Goal: Information Seeking & Learning: Compare options

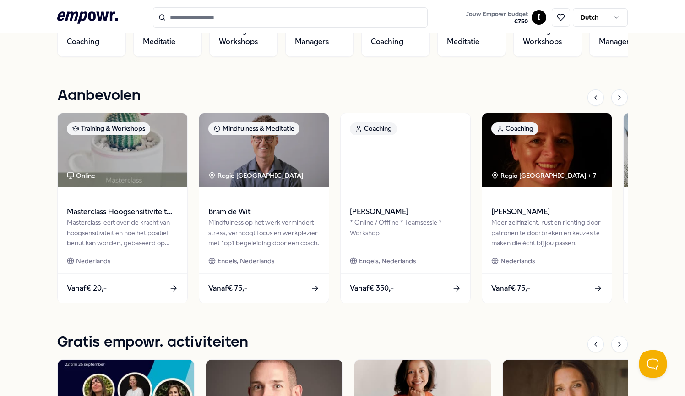
scroll to position [384, 0]
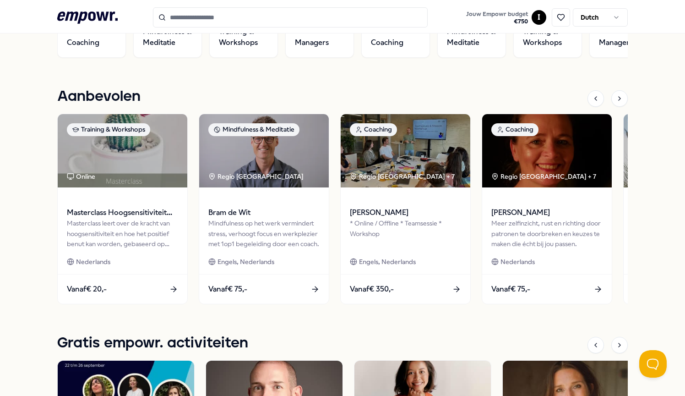
click at [46, 351] on div "Temper Global B.V. Jouw Empowr budget Geldig t/m 31 dec 2025 € 750 Welkom op he…" at bounding box center [342, 232] width 685 height 1114
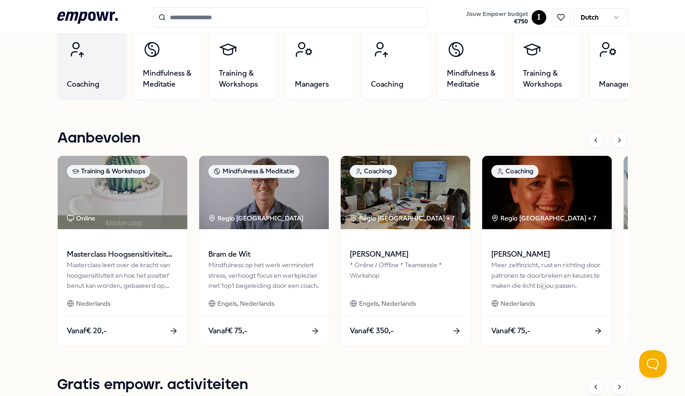
click at [96, 82] on span "Coaching" at bounding box center [83, 84] width 33 height 11
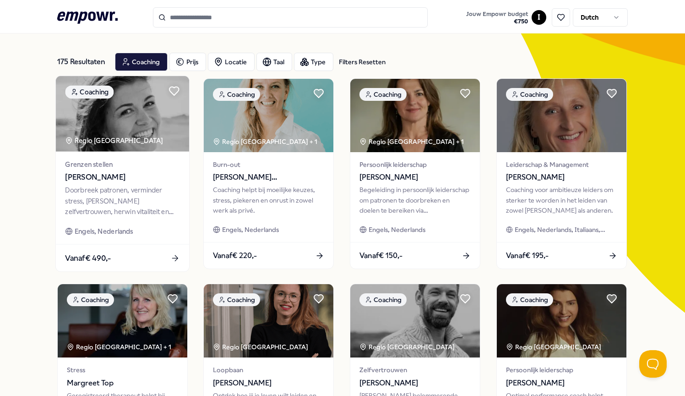
scroll to position [35, 0]
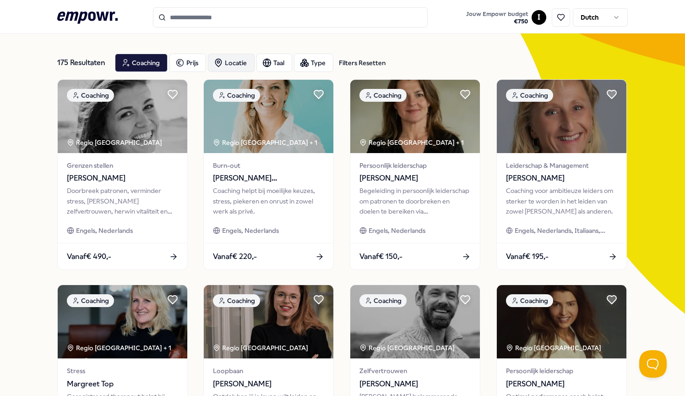
click at [233, 60] on div "Locatie" at bounding box center [231, 63] width 47 height 18
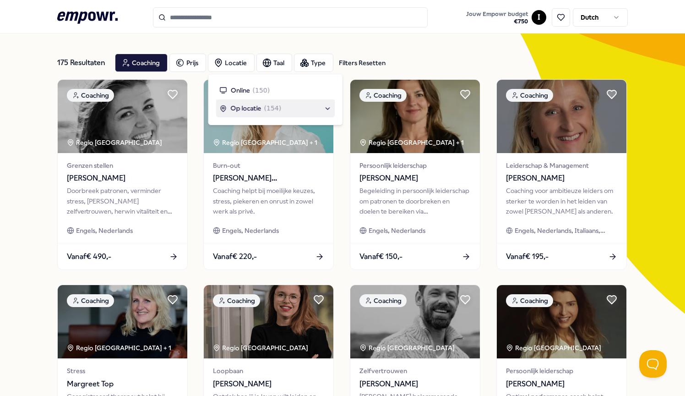
click at [281, 110] on div "Op locatie ( 154 )" at bounding box center [276, 108] width 112 height 10
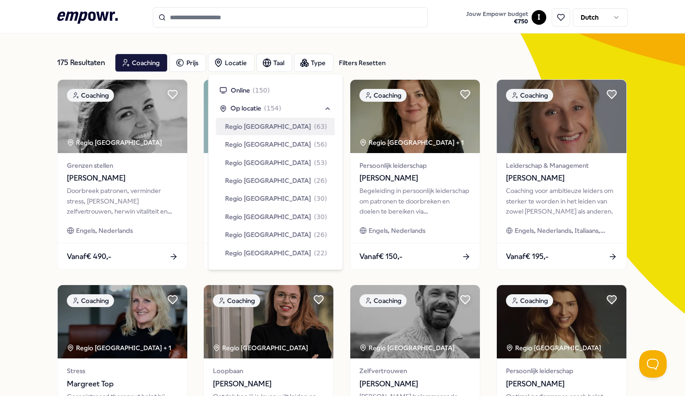
click at [281, 127] on div "Regio Amsterdam ( 63 )" at bounding box center [276, 126] width 102 height 10
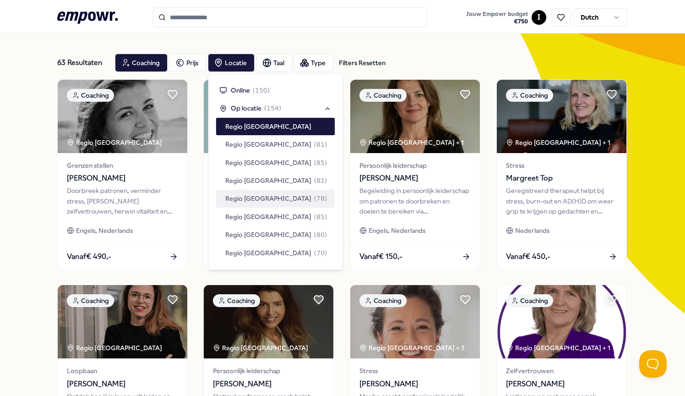
click at [35, 146] on div "63 Resultaten Filters Resetten Coaching Prijs Locatie Taal Type Filters Resette…" at bounding box center [342, 381] width 685 height 715
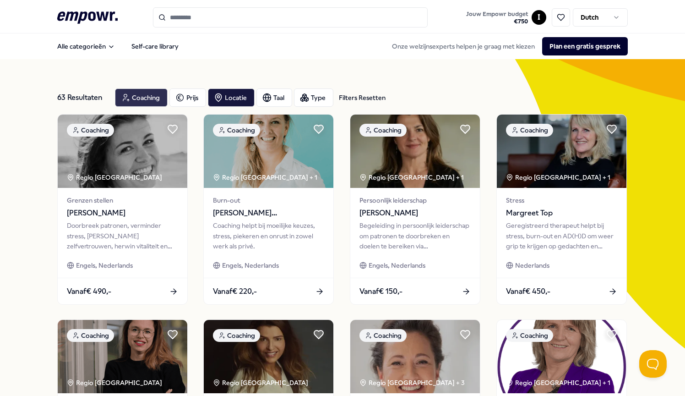
click at [161, 100] on div "Coaching" at bounding box center [141, 97] width 53 height 18
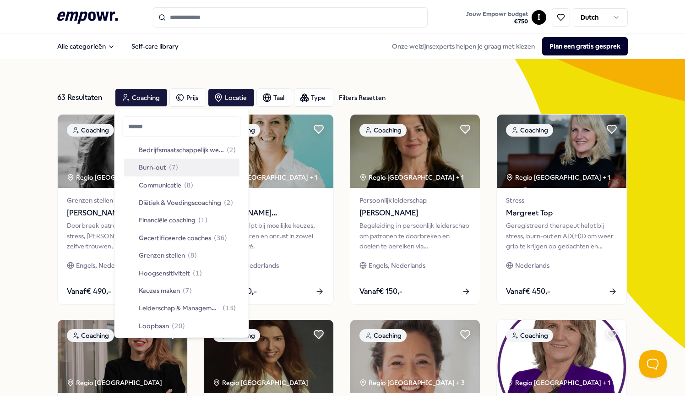
scroll to position [37, 0]
click at [182, 236] on span "Gecertificeerde coaches" at bounding box center [175, 239] width 72 height 10
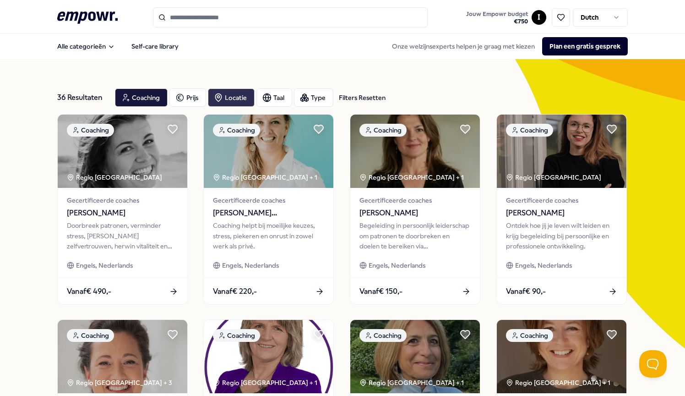
click at [236, 102] on div "Locatie" at bounding box center [231, 97] width 47 height 18
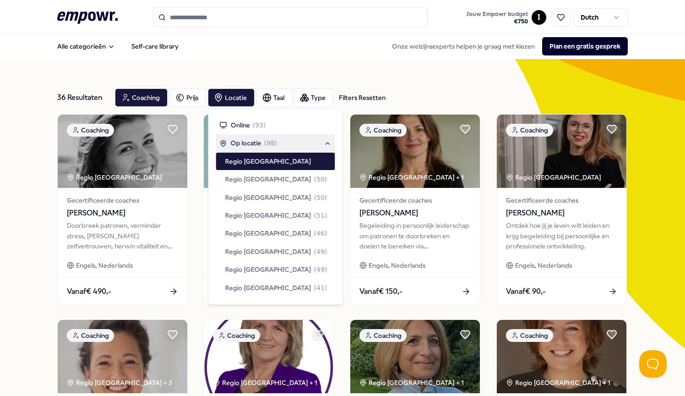
click at [265, 142] on span "( 98 )" at bounding box center [270, 143] width 13 height 10
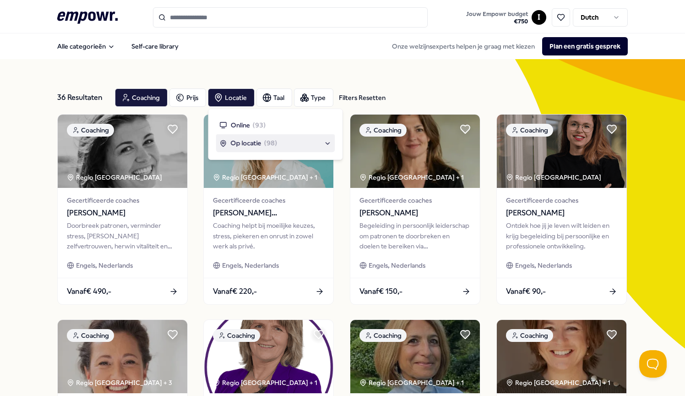
click at [268, 143] on span "( 98 )" at bounding box center [270, 143] width 13 height 10
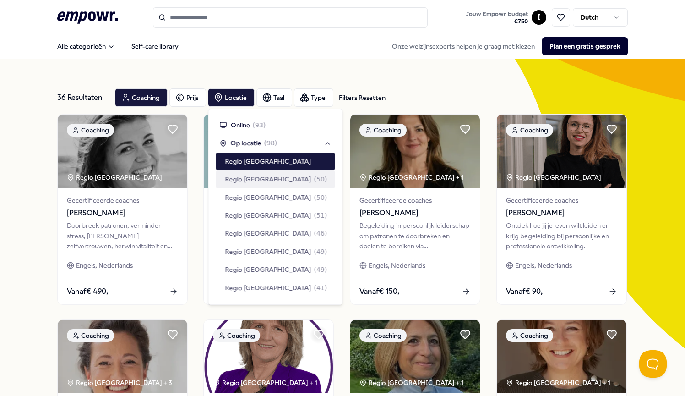
click at [314, 177] on span "( 50 )" at bounding box center [320, 179] width 13 height 10
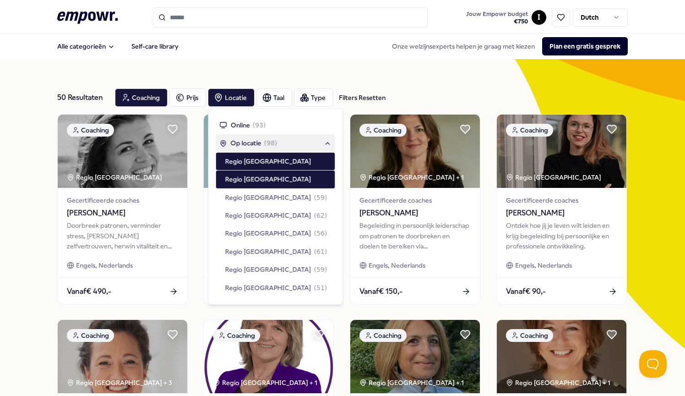
click at [266, 141] on span "( 98 )" at bounding box center [270, 143] width 13 height 10
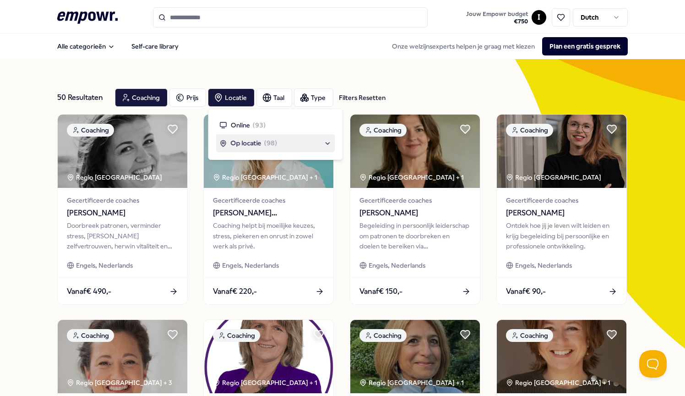
click at [269, 142] on span "( 98 )" at bounding box center [270, 143] width 13 height 10
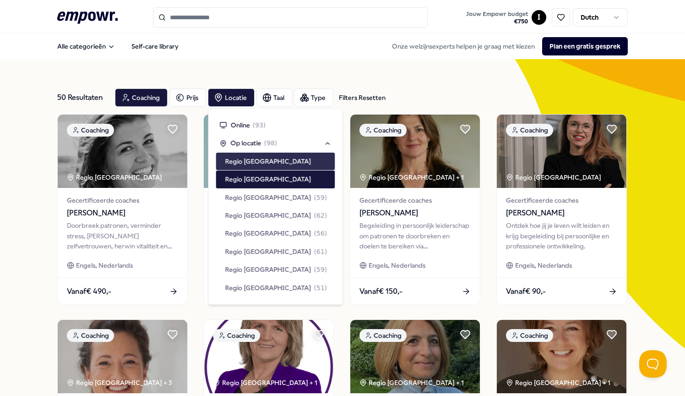
click at [267, 163] on span "Regio [GEOGRAPHIC_DATA]" at bounding box center [268, 161] width 86 height 10
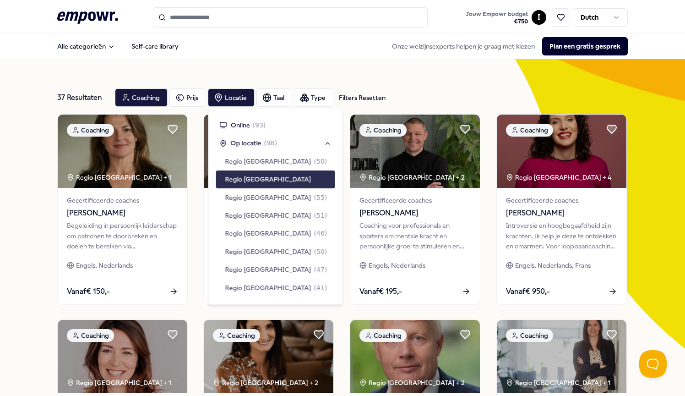
click at [269, 175] on div "Regio [GEOGRAPHIC_DATA]" at bounding box center [275, 178] width 119 height 17
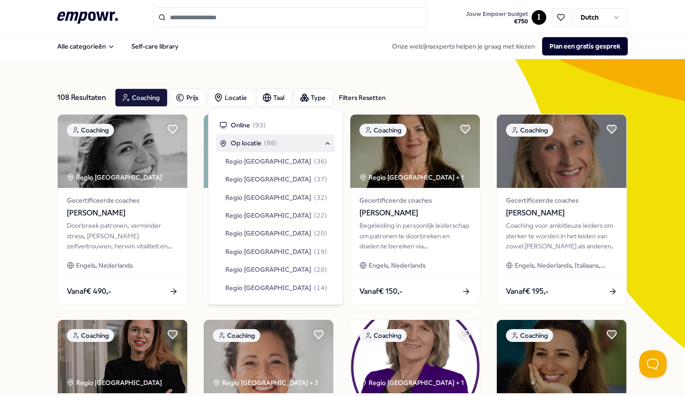
click at [254, 141] on span "Op locatie" at bounding box center [246, 143] width 31 height 10
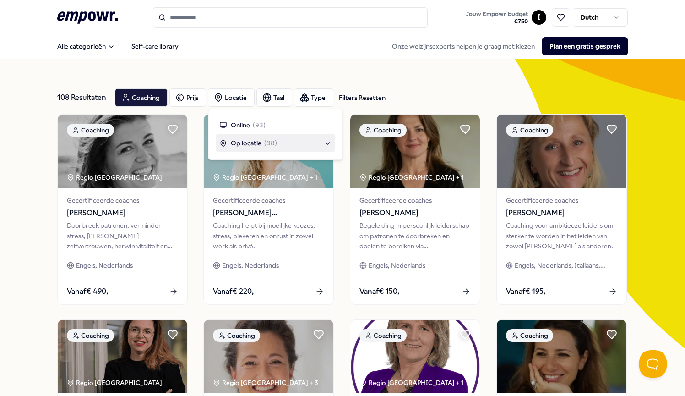
click at [274, 140] on span "( 98 )" at bounding box center [270, 143] width 13 height 10
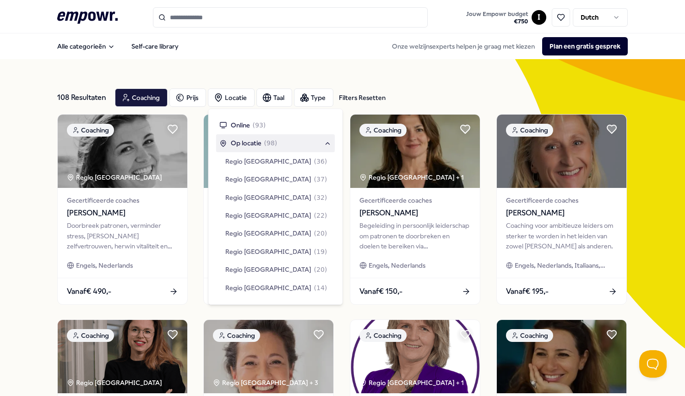
click at [304, 147] on div "Op locatie ( 98 )" at bounding box center [276, 143] width 112 height 10
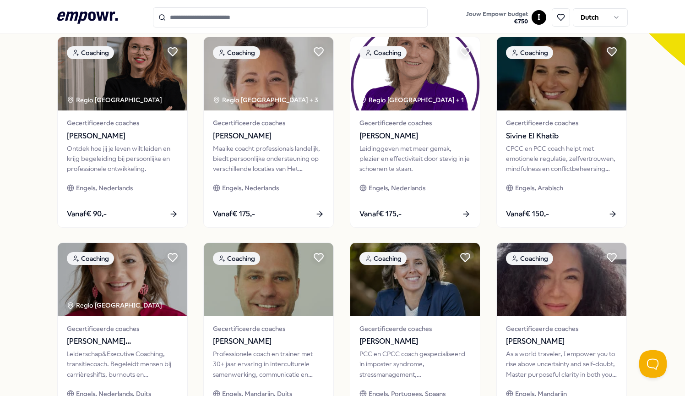
scroll to position [314, 0]
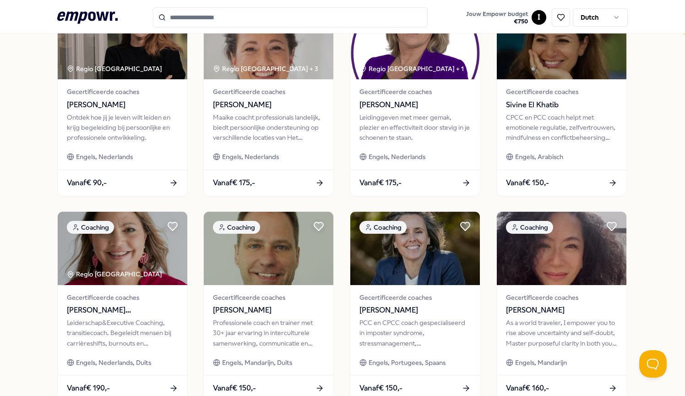
click at [668, 16] on header ".empowr-logo_svg__cls-1{fill:#03032f} Jouw Empowr budget € 750 I Dutch" at bounding box center [342, 16] width 685 height 33
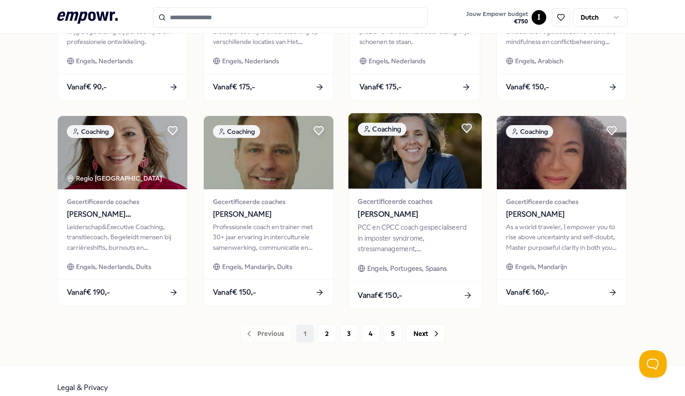
scroll to position [422, 0]
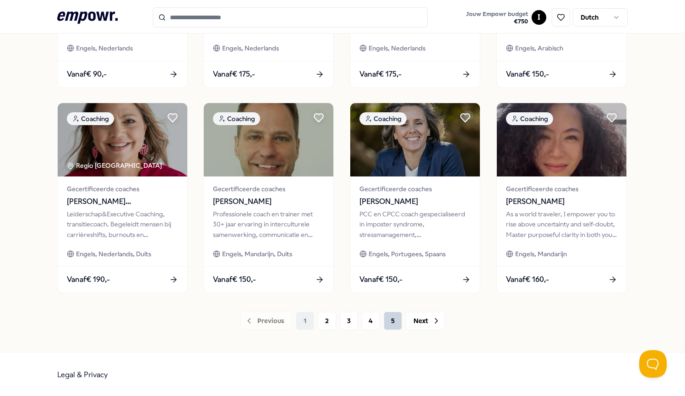
click at [393, 320] on button "5" at bounding box center [393, 321] width 18 height 18
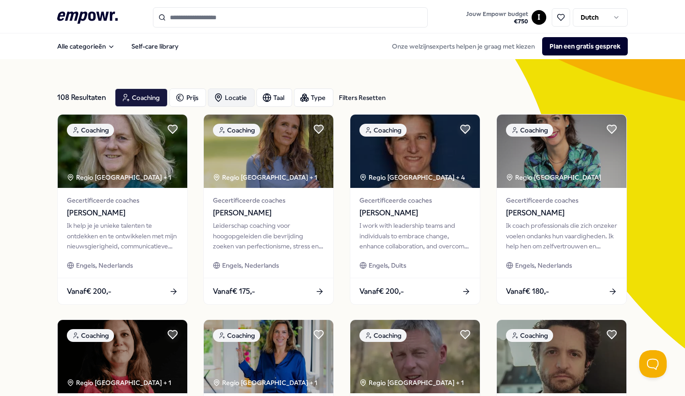
click at [233, 100] on div "Locatie" at bounding box center [231, 97] width 47 height 18
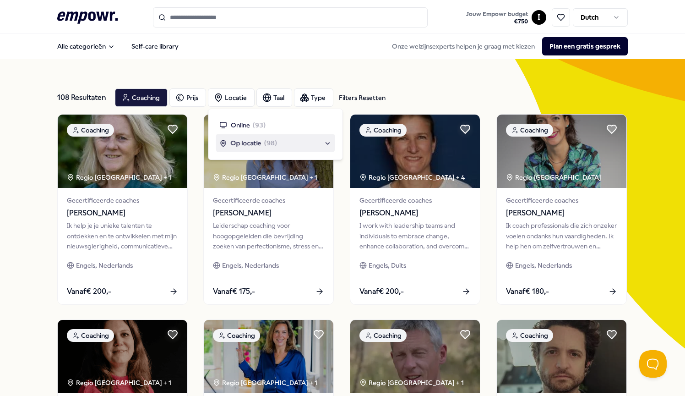
click at [249, 139] on span "Op locatie" at bounding box center [246, 143] width 31 height 10
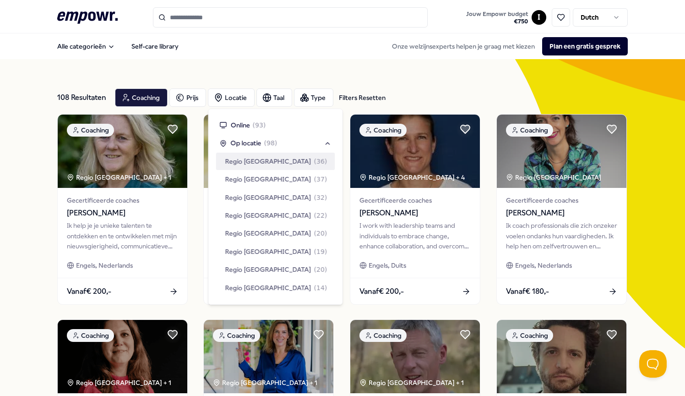
click at [252, 160] on span "Regio [GEOGRAPHIC_DATA]" at bounding box center [268, 161] width 86 height 10
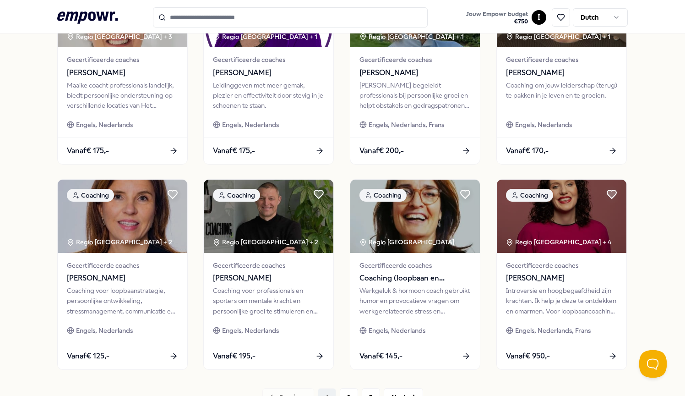
scroll to position [384, 0]
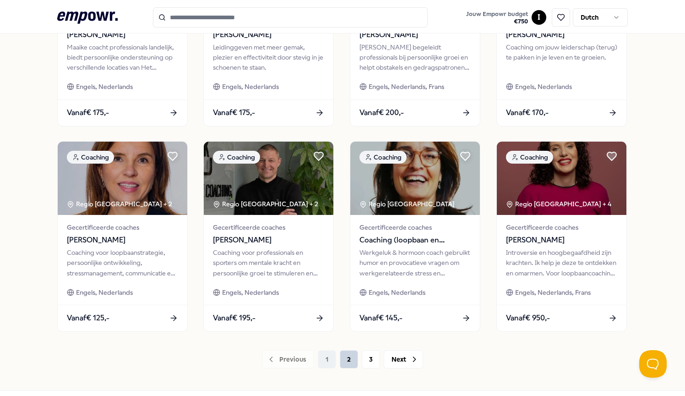
click at [343, 351] on button "2" at bounding box center [349, 359] width 18 height 18
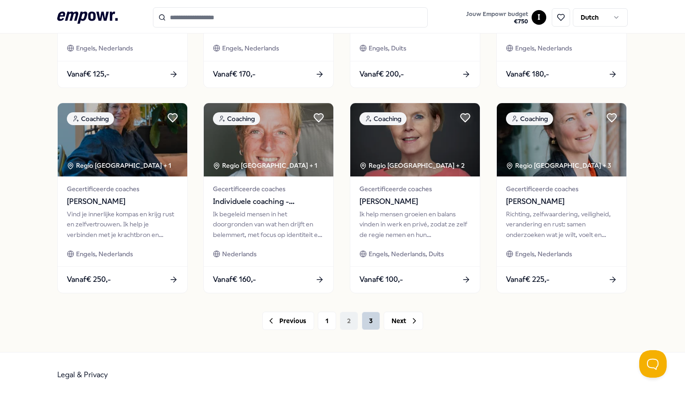
scroll to position [420, 0]
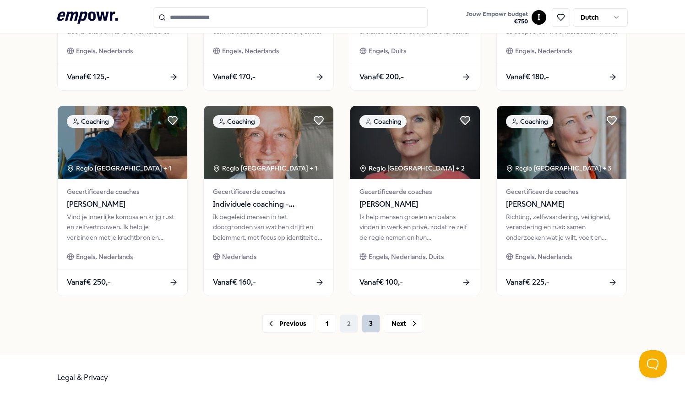
click at [374, 323] on button "3" at bounding box center [371, 323] width 18 height 18
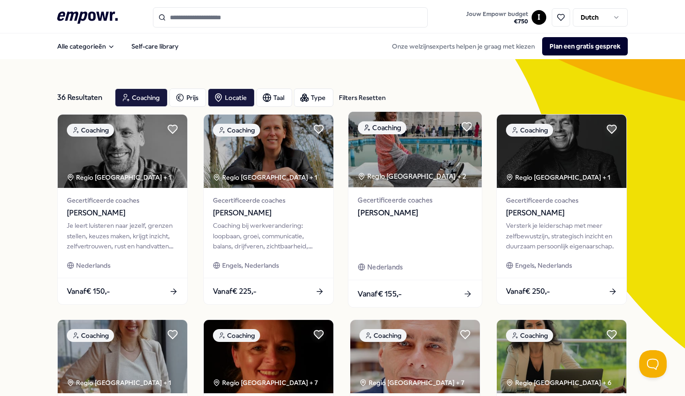
scroll to position [2, 0]
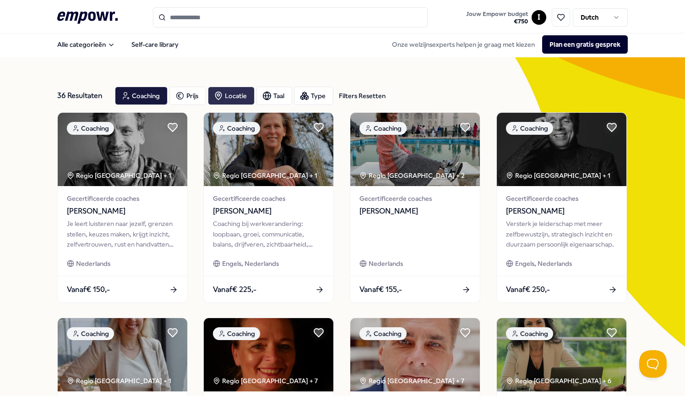
click at [224, 99] on div "Locatie" at bounding box center [231, 96] width 47 height 18
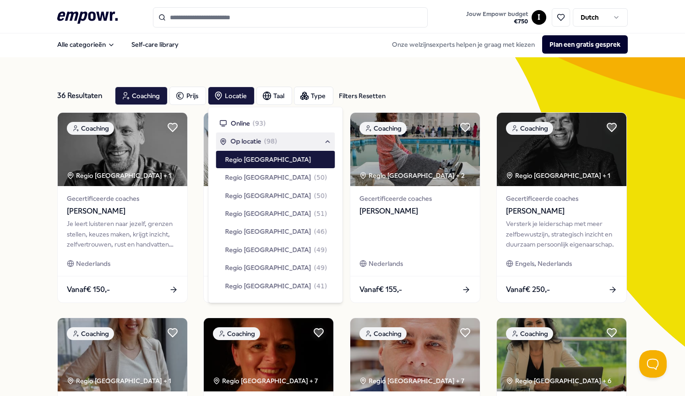
click at [246, 140] on span "Op locatie" at bounding box center [246, 141] width 31 height 10
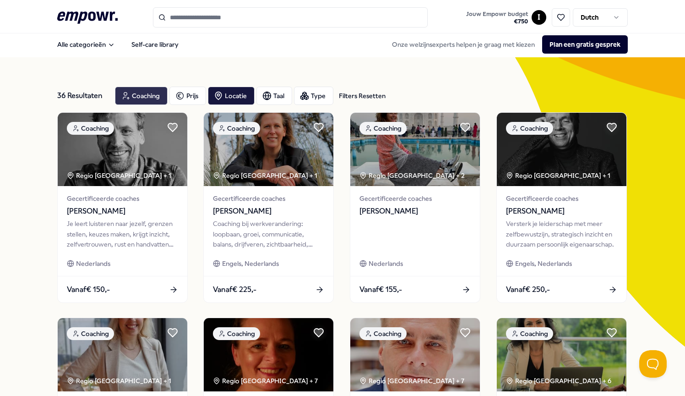
click at [160, 94] on div "Coaching" at bounding box center [141, 96] width 53 height 18
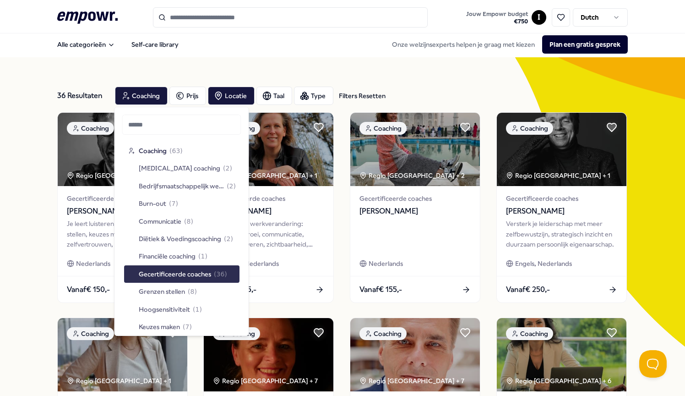
click at [177, 275] on span "Gecertificeerde coaches" at bounding box center [175, 274] width 72 height 10
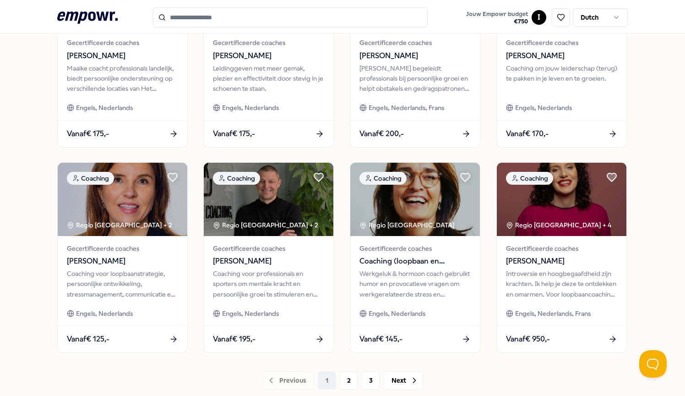
scroll to position [422, 0]
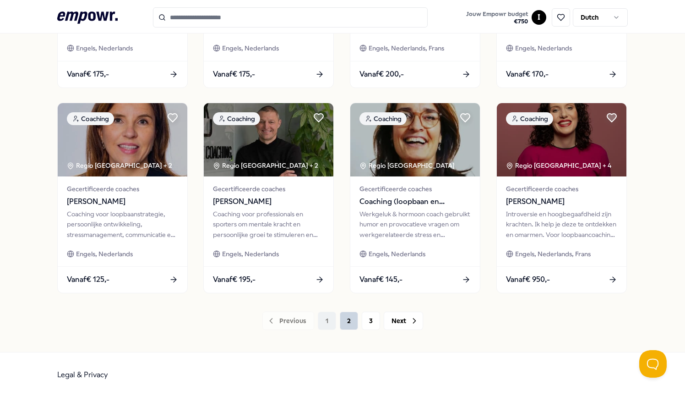
click at [351, 322] on button "2" at bounding box center [349, 321] width 18 height 18
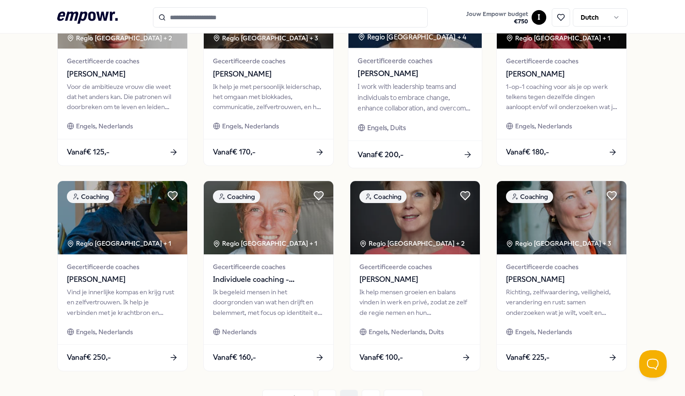
scroll to position [422, 0]
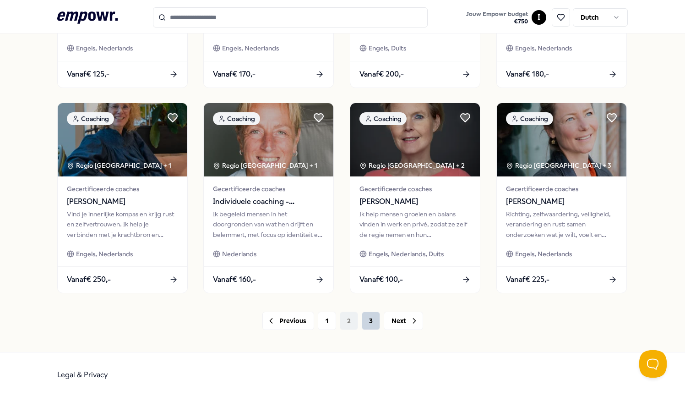
click at [366, 318] on button "3" at bounding box center [371, 321] width 18 height 18
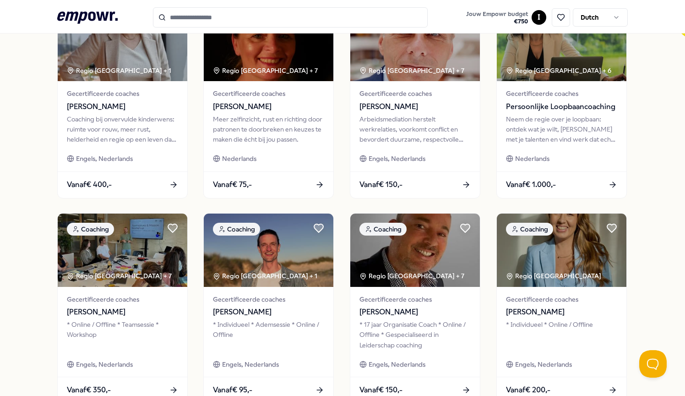
scroll to position [422, 0]
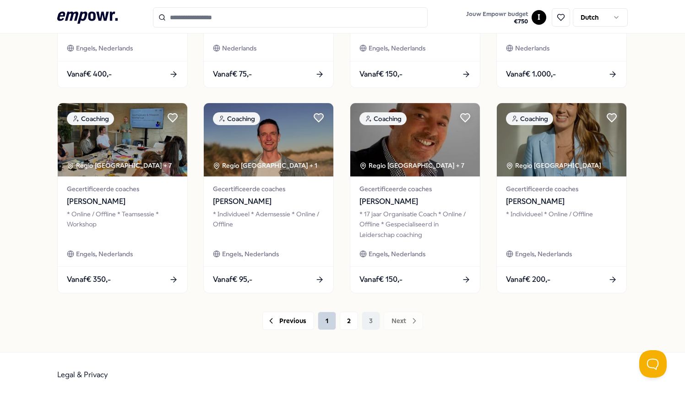
click at [322, 321] on button "1" at bounding box center [327, 321] width 18 height 18
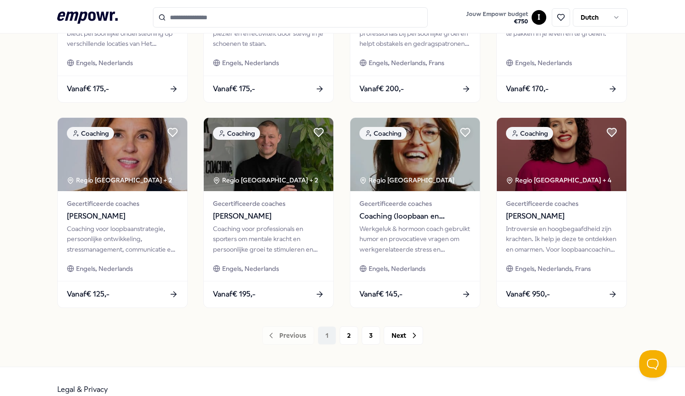
scroll to position [413, 0]
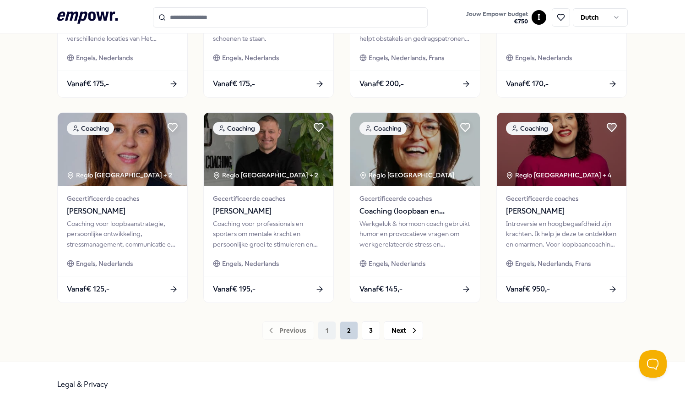
click at [345, 330] on button "2" at bounding box center [349, 330] width 18 height 18
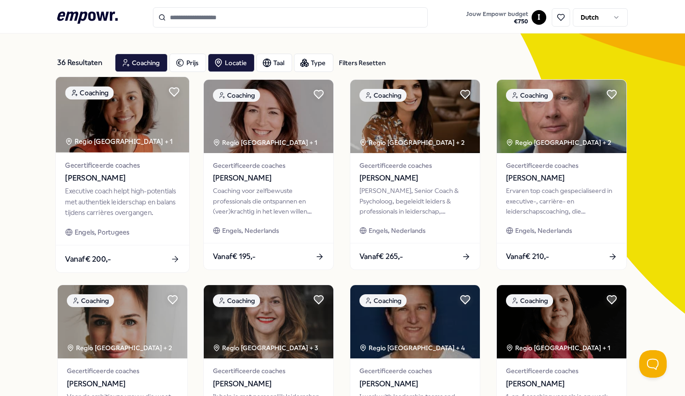
scroll to position [25, 0]
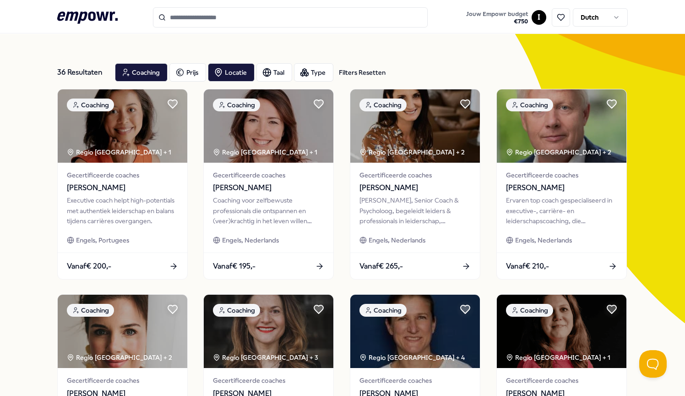
click at [195, 23] on input "Search for products, categories or subcategories" at bounding box center [290, 17] width 275 height 20
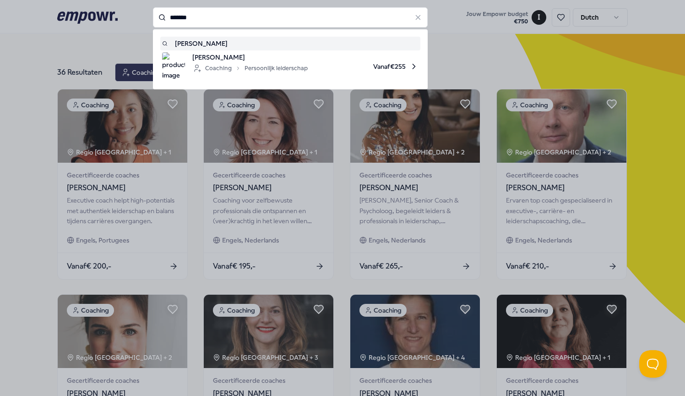
type input "*******"
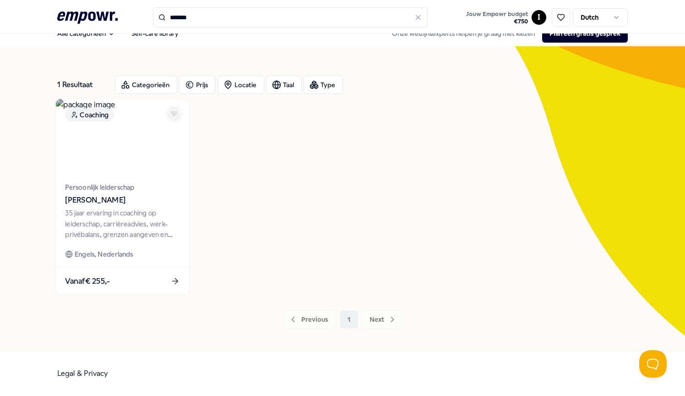
click at [125, 240] on div "35 jaar ervaring in coaching op leiderschap, carrièreadvies, werk-privébalans, …" at bounding box center [122, 224] width 115 height 32
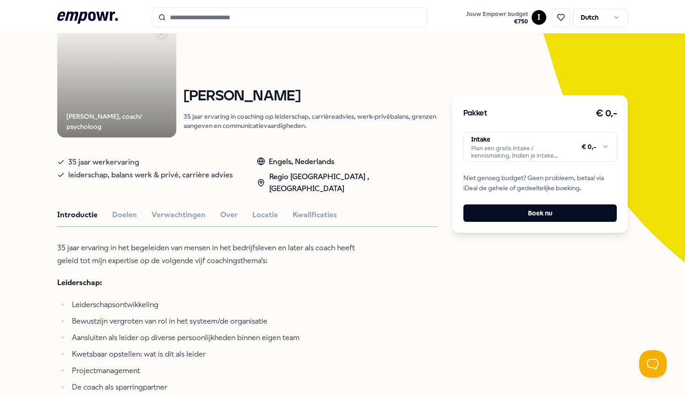
scroll to position [87, 0]
click at [132, 208] on button "Doelen" at bounding box center [124, 214] width 25 height 12
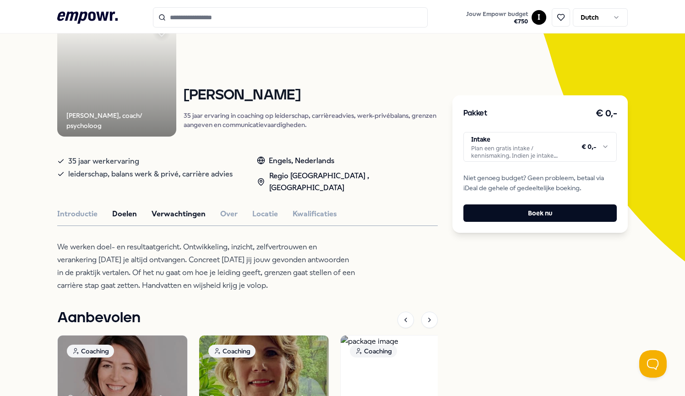
click at [163, 208] on button "Verwachtingen" at bounding box center [179, 214] width 54 height 12
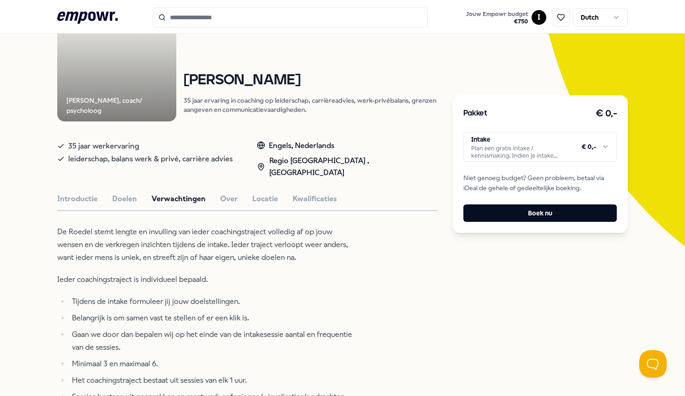
scroll to position [103, 0]
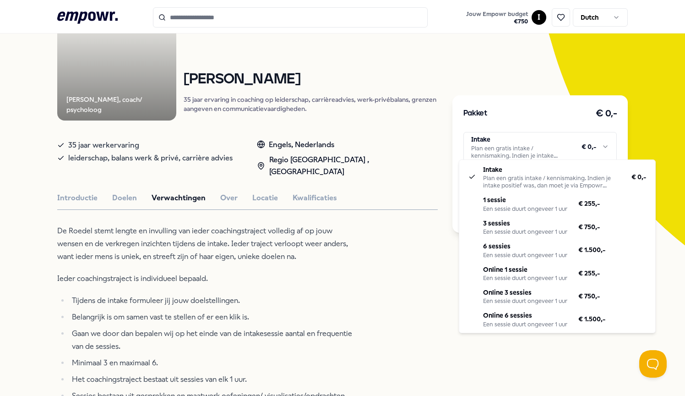
click at [608, 148] on html ".empowr-logo_svg__cls-1{fill:#03032f} Jouw Empowr budget € 750 I Dutch Alle cat…" at bounding box center [342, 198] width 685 height 396
click at [243, 249] on html ".empowr-logo_svg__cls-1{fill:#03032f} Jouw Empowr budget € 750 I Dutch Alle cat…" at bounding box center [342, 198] width 685 height 396
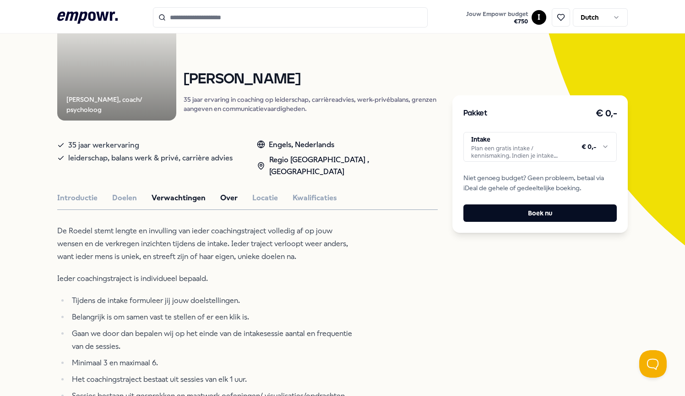
click at [220, 192] on button "Over" at bounding box center [228, 198] width 17 height 12
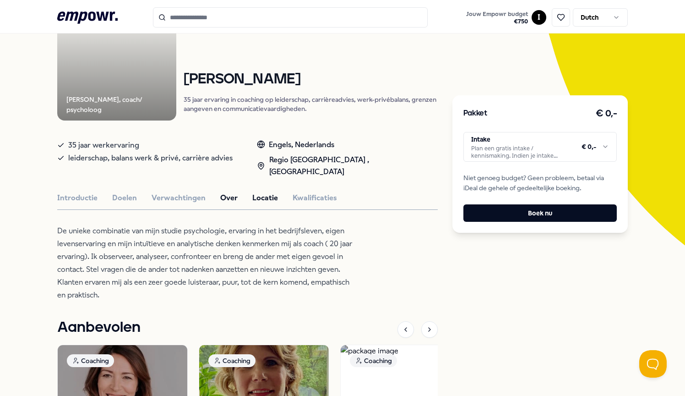
click at [268, 192] on button "Locatie" at bounding box center [265, 198] width 26 height 12
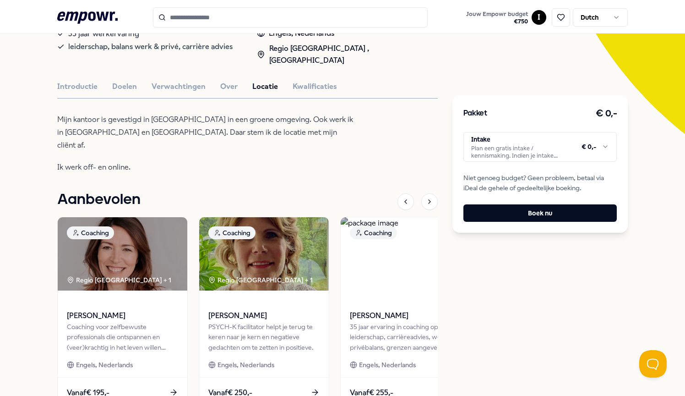
scroll to position [236, 0]
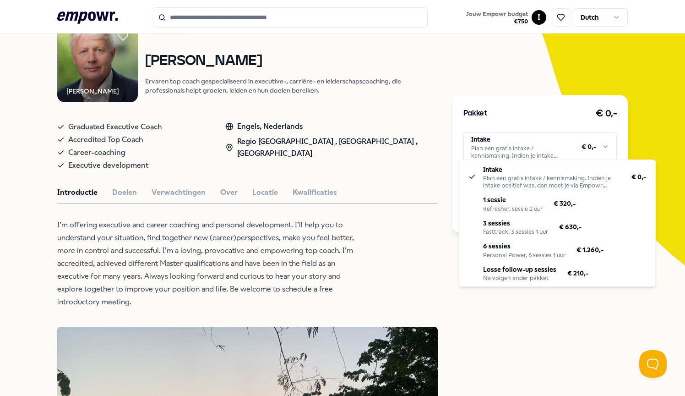
click at [483, 142] on html ".empowr-logo_svg__cls-1{fill:#03032f} Jouw Empowr budget € 750 I Dutch Alle cat…" at bounding box center [342, 198] width 685 height 396
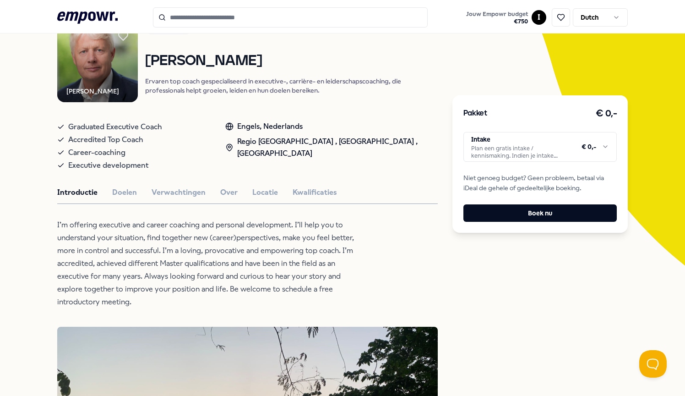
click at [412, 83] on html ".empowr-logo_svg__cls-1{fill:#03032f} Jouw Empowr budget € 750 I Dutch Alle cat…" at bounding box center [342, 198] width 685 height 396
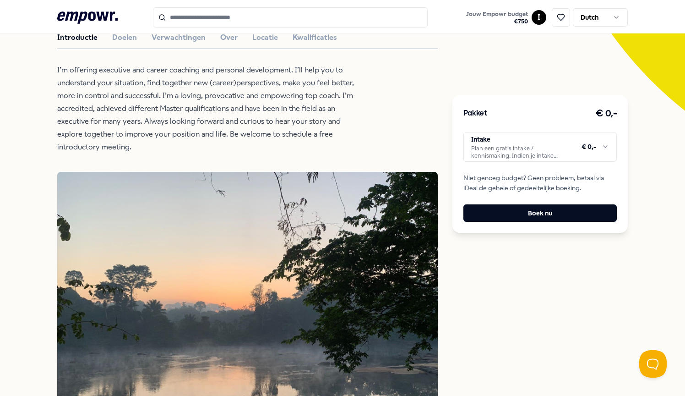
scroll to position [260, 0]
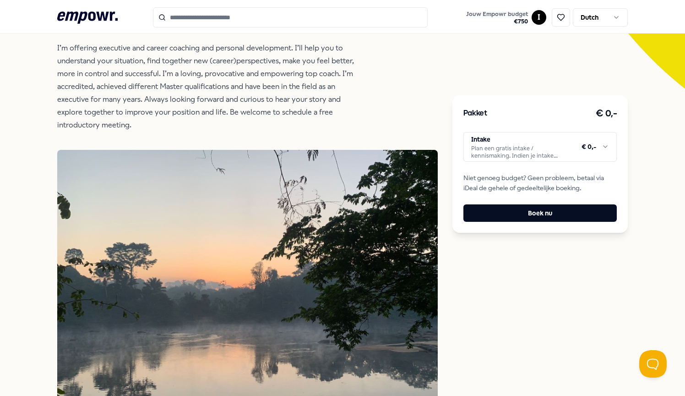
click at [502, 144] on html ".empowr-logo_svg__cls-1{fill:#03032f} Jouw Empowr budget € 750 I Dutch Alle cat…" at bounding box center [342, 198] width 685 height 396
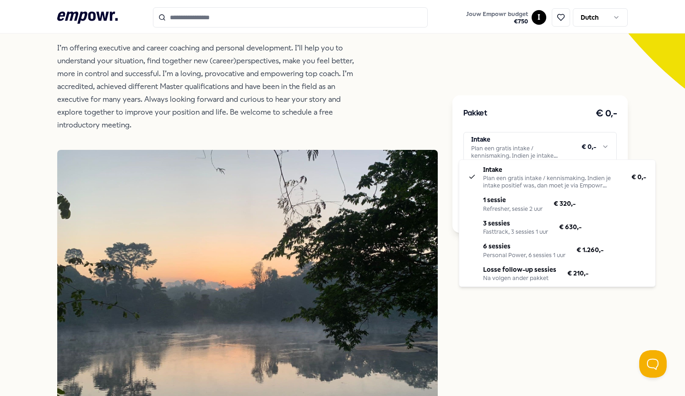
click at [512, 89] on html ".empowr-logo_svg__cls-1{fill:#03032f} Jouw Empowr budget € 750 I Dutch Alle cat…" at bounding box center [342, 198] width 685 height 396
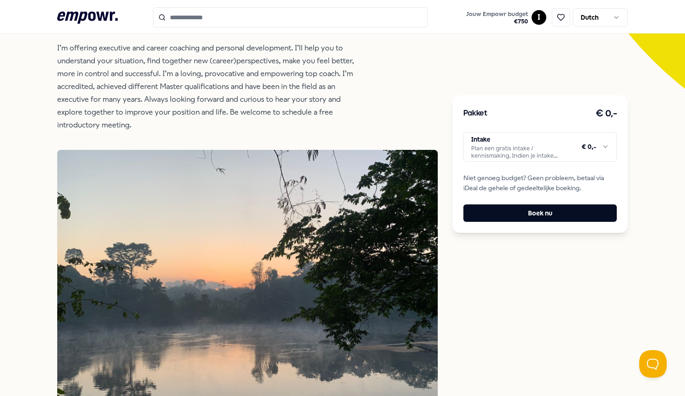
scroll to position [0, 0]
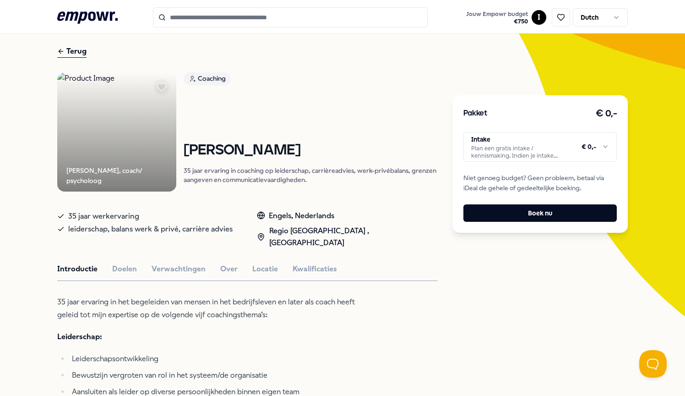
scroll to position [36, 0]
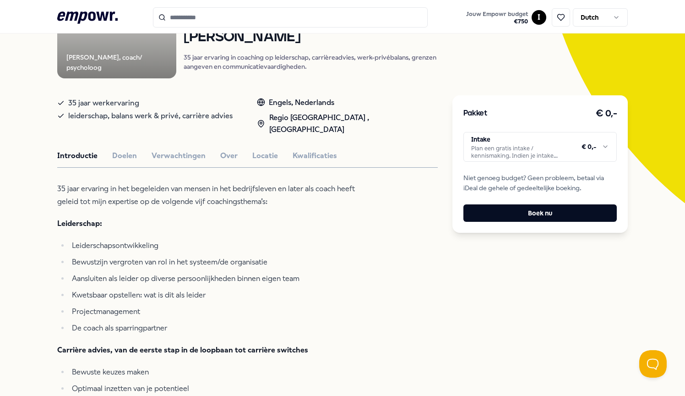
scroll to position [104, 0]
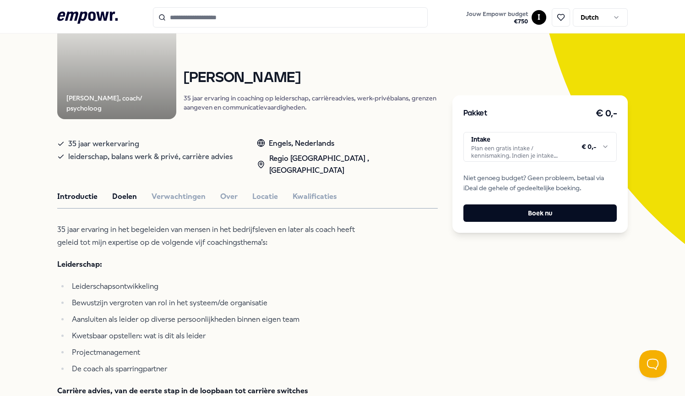
click at [126, 191] on button "Doelen" at bounding box center [124, 197] width 25 height 12
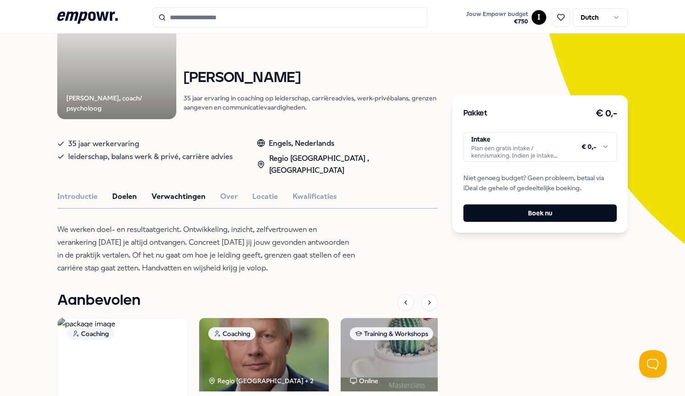
click at [160, 191] on button "Verwachtingen" at bounding box center [179, 197] width 54 height 12
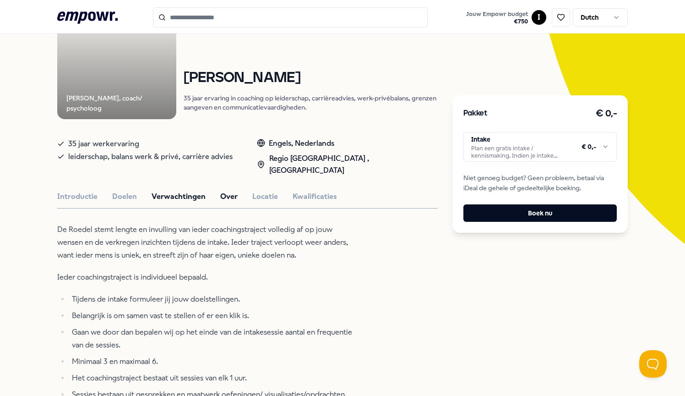
click at [222, 191] on button "Over" at bounding box center [228, 197] width 17 height 12
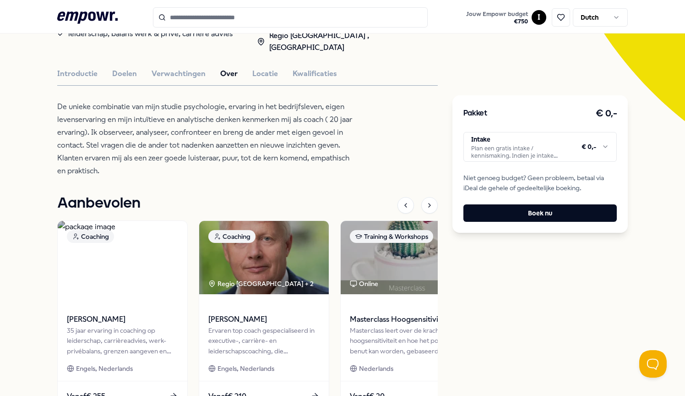
scroll to position [287, 0]
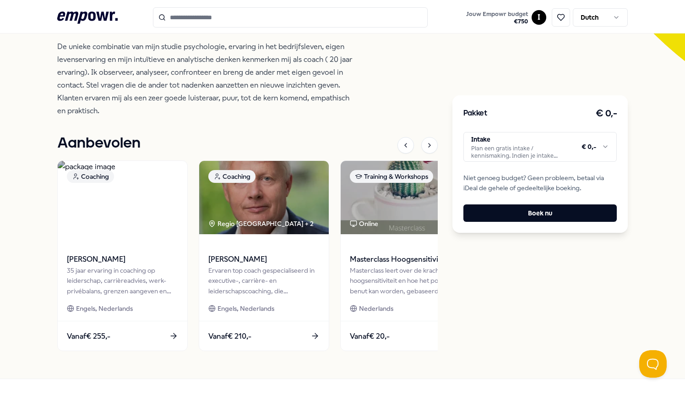
click at [473, 66] on div "Pakket € 0,- Intake Plan een gratis intake / kennismaking. Indien je intake pos…" at bounding box center [541, 75] width 176 height 570
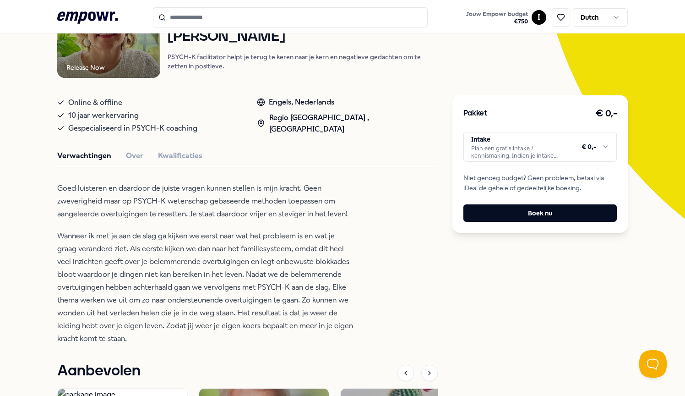
scroll to position [92, 0]
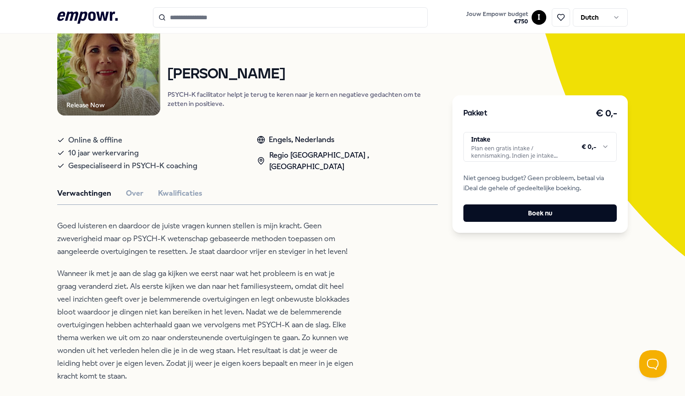
click at [477, 38] on div "Pakket € 0,- Intake Plan een gratis intake / kennismaking. Indien je intake pos…" at bounding box center [541, 305] width 176 height 641
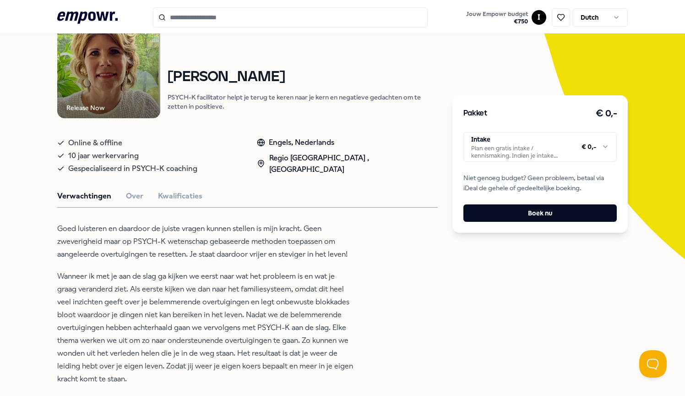
click at [590, 155] on html ".empowr-logo_svg__cls-1{fill:#03032f} Jouw Empowr budget € 750 I Dutch Alle cat…" at bounding box center [342, 198] width 685 height 396
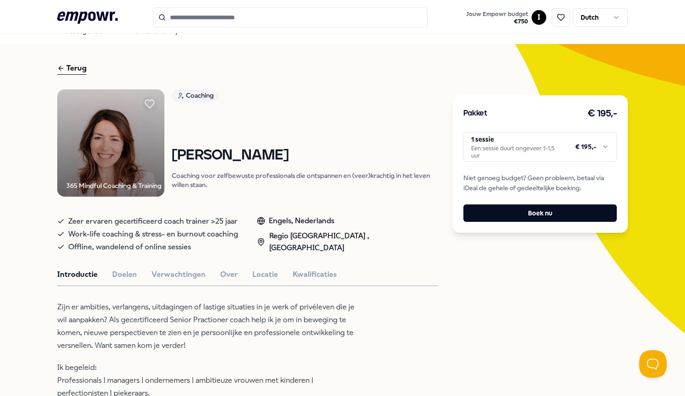
scroll to position [13, 0]
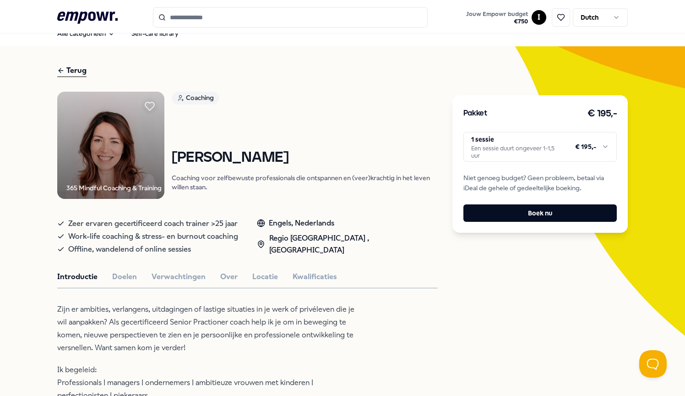
click at [199, 18] on input "Search for products, categories or subcategories" at bounding box center [290, 17] width 275 height 20
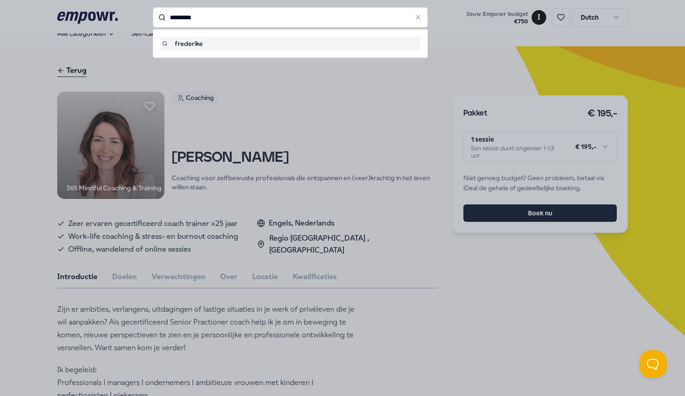
type input "*********"
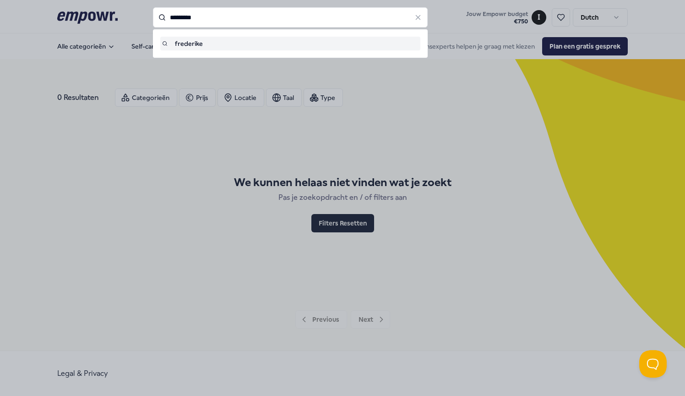
drag, startPoint x: 201, startPoint y: 17, endPoint x: 144, endPoint y: 16, distance: 56.8
click at [153, 16] on div "********* [PERSON_NAME]" at bounding box center [290, 17] width 275 height 20
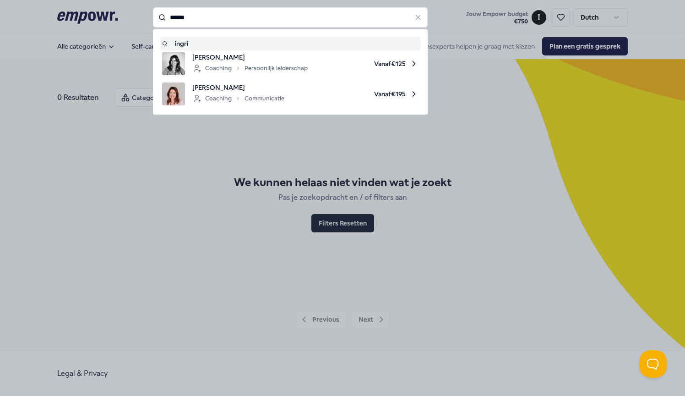
type input "******"
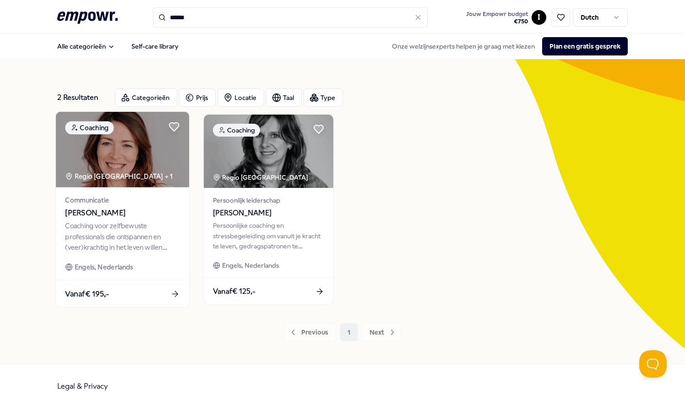
click at [77, 209] on span "[PERSON_NAME]" at bounding box center [122, 213] width 115 height 12
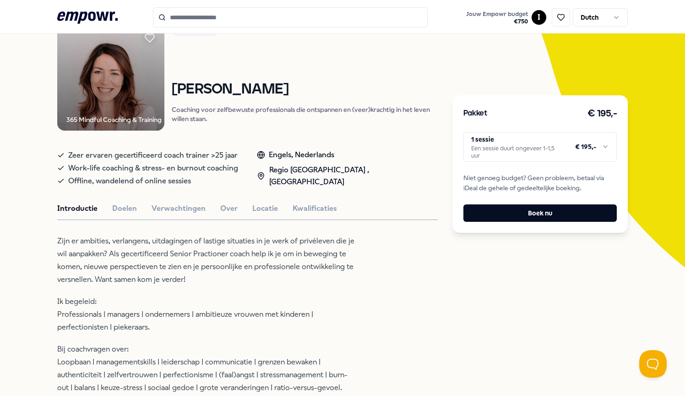
scroll to position [89, 0]
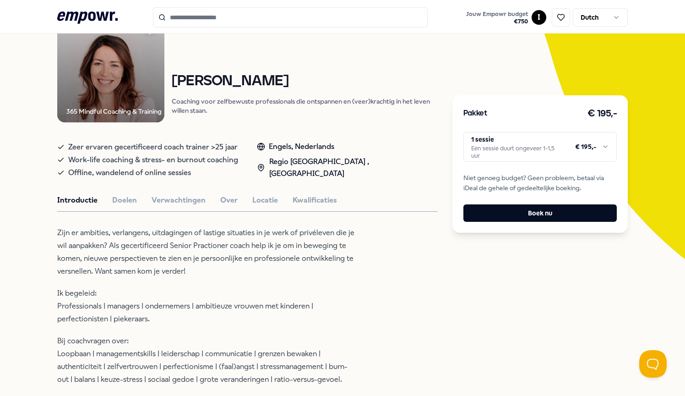
click at [531, 148] on html ".empowr-logo_svg__cls-1{fill:#03032f} Jouw Empowr budget € 750 I Dutch Alle cat…" at bounding box center [342, 198] width 685 height 396
click at [452, 75] on html ".empowr-logo_svg__cls-1{fill:#03032f} Jouw Empowr budget € 750 I Dutch Alle cat…" at bounding box center [342, 198] width 685 height 396
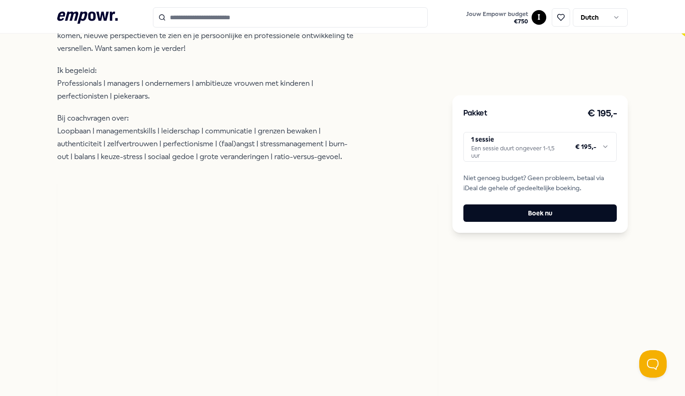
scroll to position [328, 0]
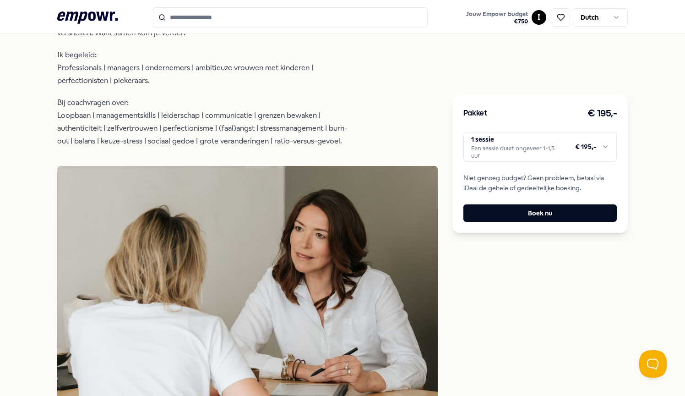
click at [226, 65] on p "Ik begeleid: Professionals | managers | ondernemers | ambitieuze vrouwen met ki…" at bounding box center [206, 68] width 298 height 38
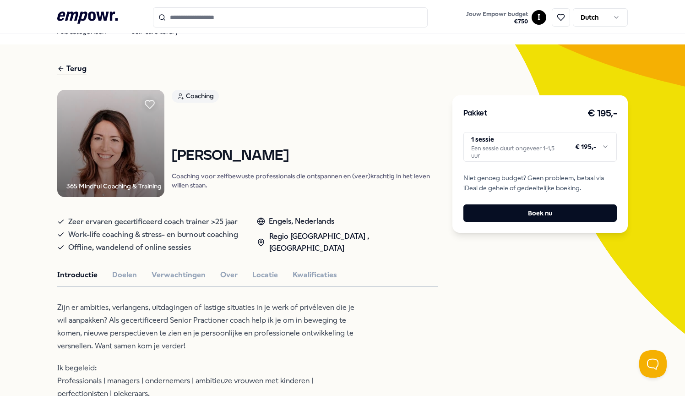
scroll to position [0, 0]
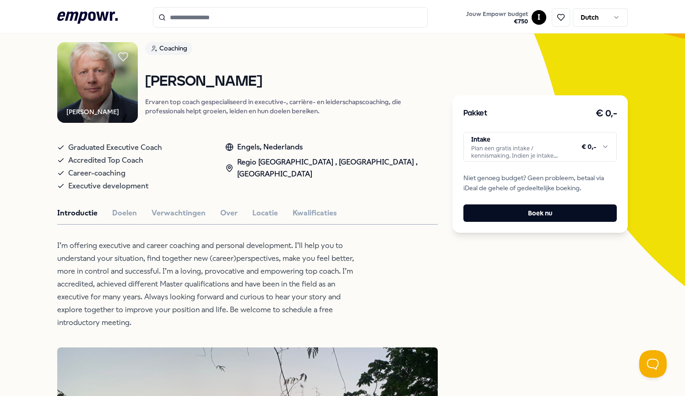
scroll to position [63, 0]
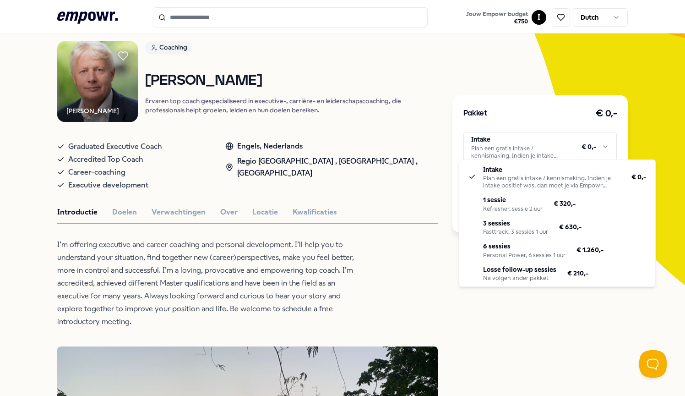
click at [597, 149] on html ".empowr-logo_svg__cls-1{fill:#03032f} Jouw Empowr budget € 750 I Dutch Alle cat…" at bounding box center [342, 198] width 685 height 396
click at [380, 143] on html ".empowr-logo_svg__cls-1{fill:#03032f} Jouw Empowr budget € 750 I Dutch Alle cat…" at bounding box center [342, 198] width 685 height 396
click at [579, 146] on html ".empowr-logo_svg__cls-1{fill:#03032f} Jouw Empowr budget € 750 I Dutch Alle cat…" at bounding box center [342, 198] width 685 height 396
click at [405, 164] on html ".empowr-logo_svg__cls-1{fill:#03032f} Jouw Empowr budget € 750 I Dutch Alle cat…" at bounding box center [342, 198] width 685 height 396
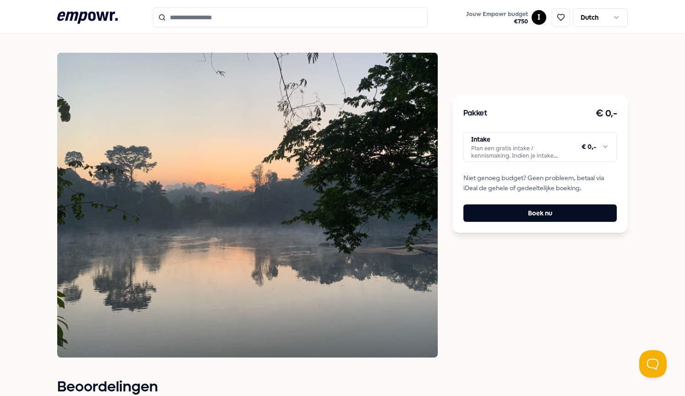
scroll to position [359, 0]
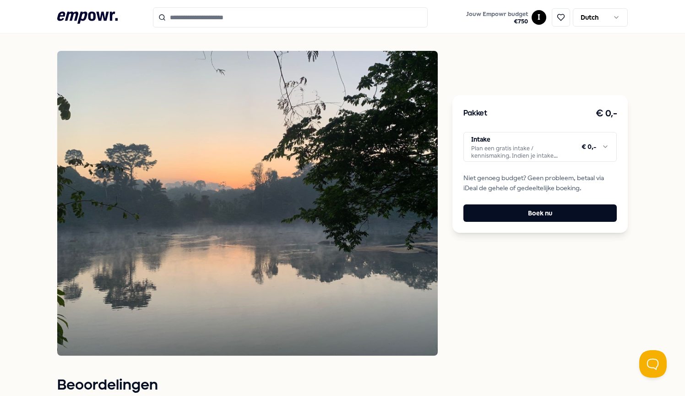
click at [445, 239] on img at bounding box center [445, 281] width 0 height 148
click at [445, 185] on img at bounding box center [445, 125] width 0 height 148
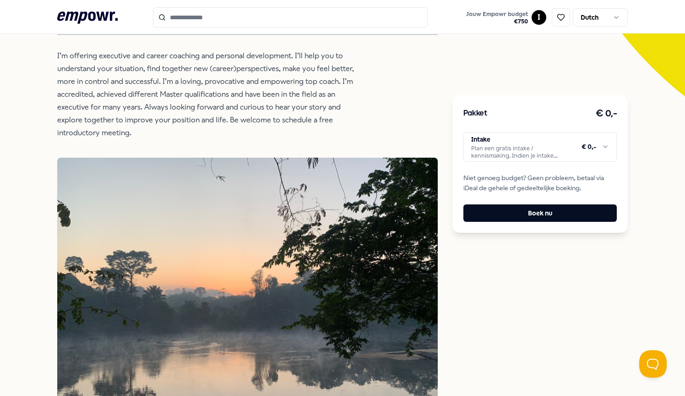
scroll to position [0, 0]
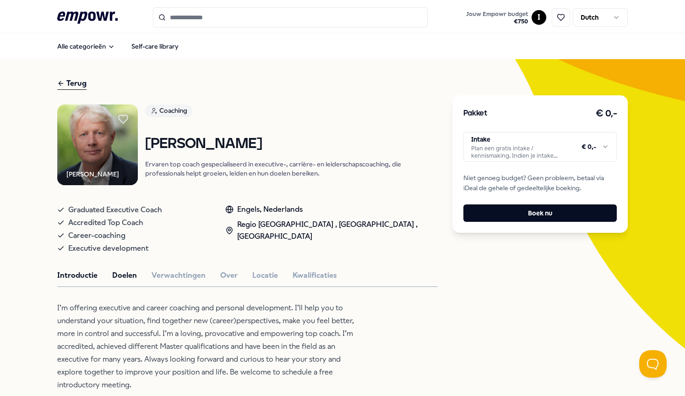
click at [121, 281] on button "Doelen" at bounding box center [124, 275] width 25 height 12
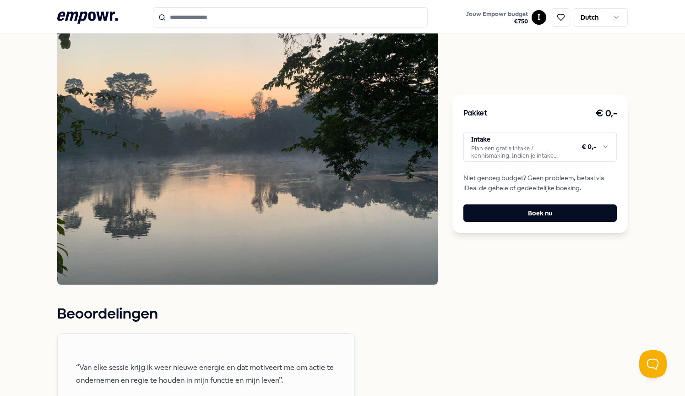
scroll to position [26, 0]
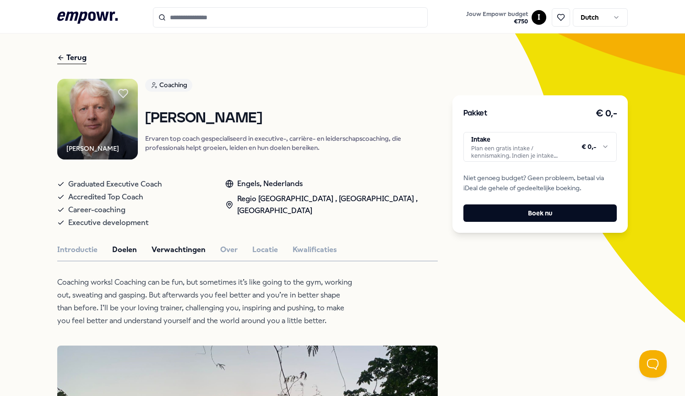
click at [167, 256] on button "Verwachtingen" at bounding box center [179, 250] width 54 height 12
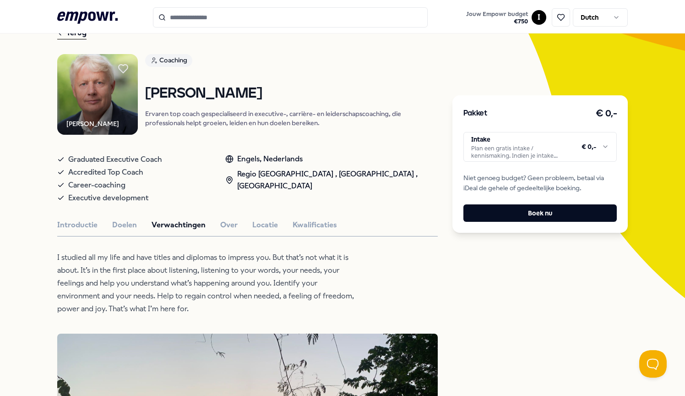
scroll to position [55, 0]
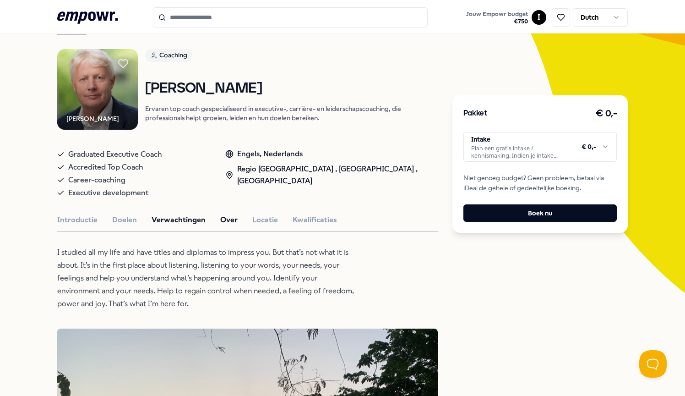
click at [226, 226] on button "Over" at bounding box center [228, 220] width 17 height 12
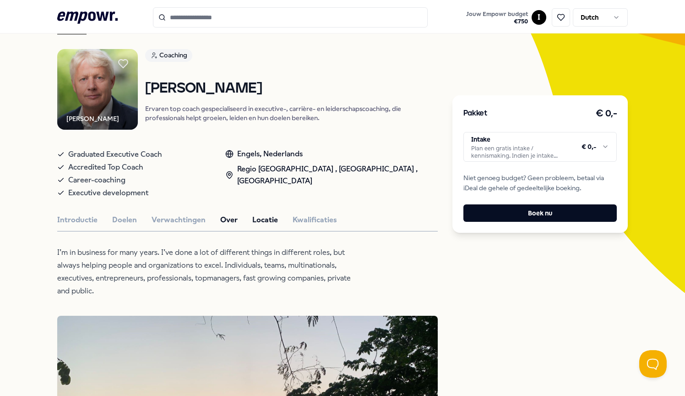
click at [263, 226] on button "Locatie" at bounding box center [265, 220] width 26 height 12
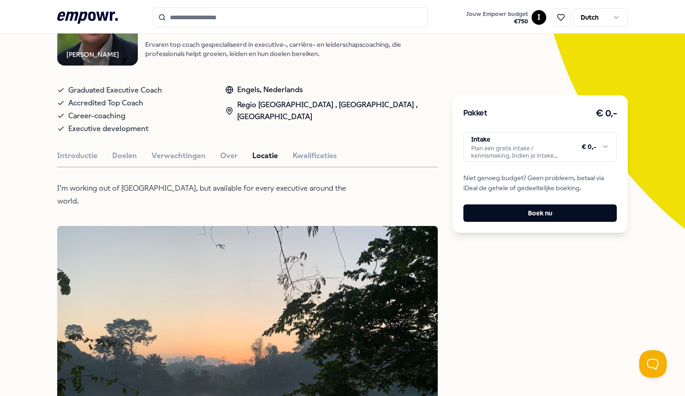
scroll to position [113, 0]
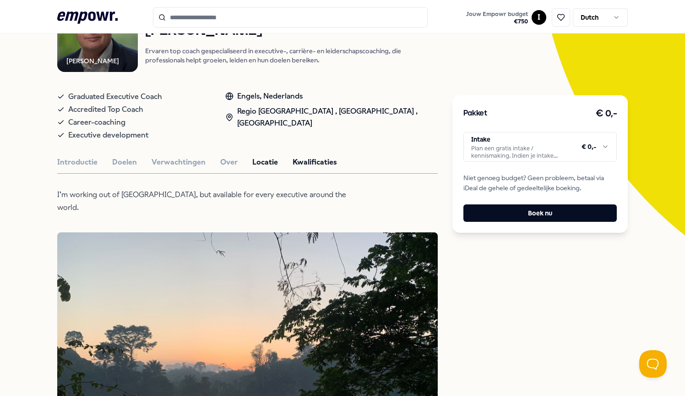
click at [311, 168] on button "Kwalificaties" at bounding box center [315, 162] width 44 height 12
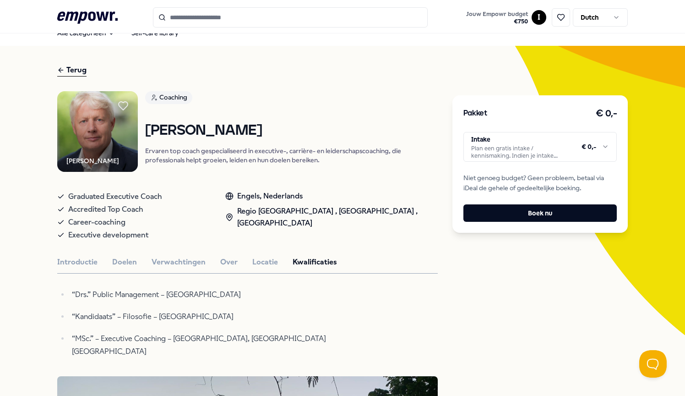
scroll to position [0, 0]
